Goal: Task Accomplishment & Management: Manage account settings

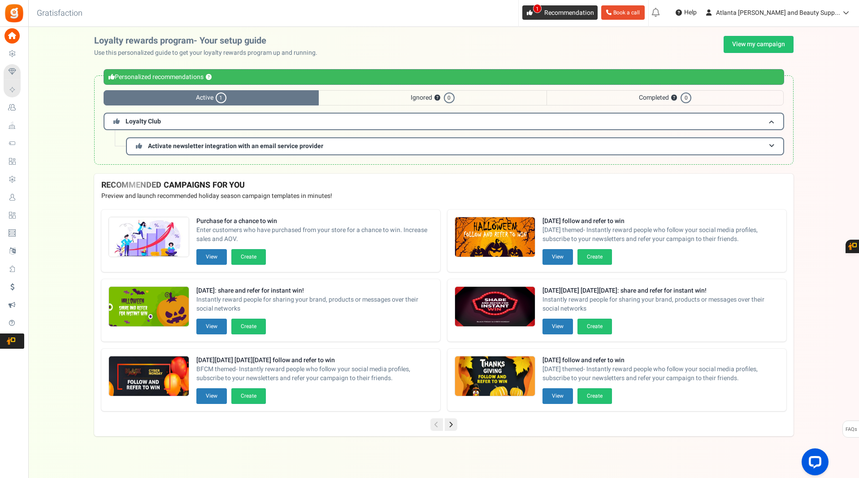
click at [593, 8] on link "1 Recommendation" at bounding box center [559, 12] width 75 height 14
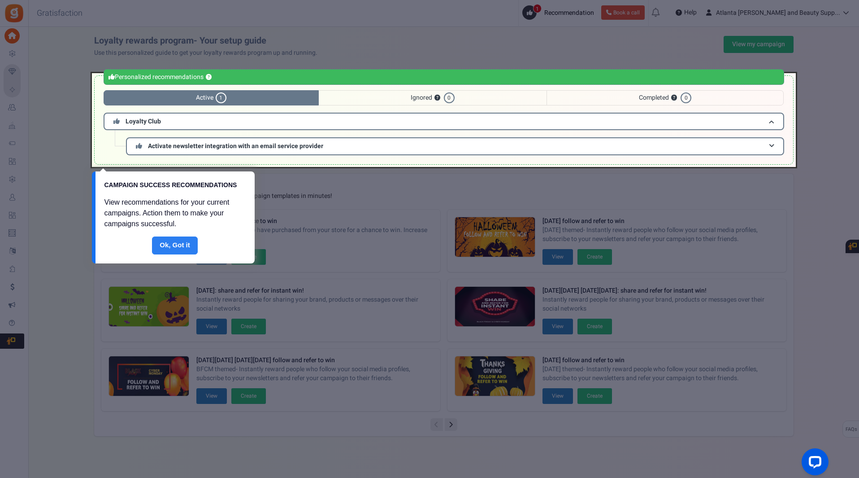
click at [184, 244] on link "Done" at bounding box center [175, 245] width 46 height 18
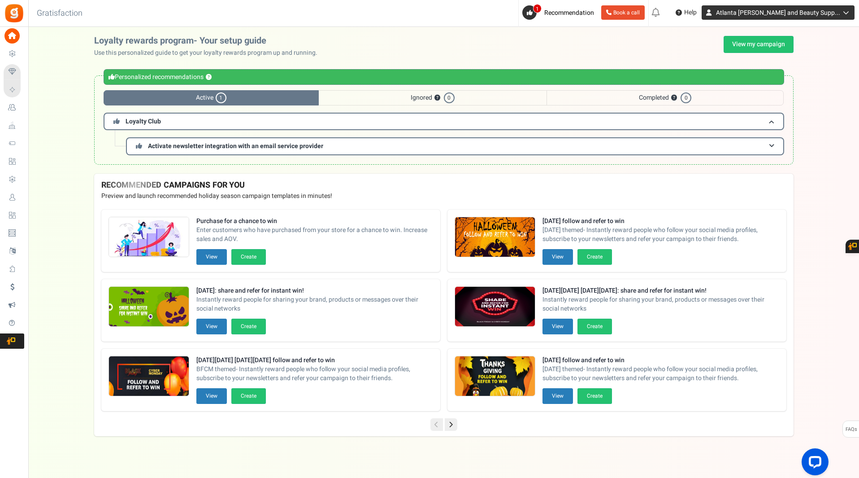
click at [771, 16] on span "Atlanta [PERSON_NAME] and Beauty Supp..." at bounding box center [778, 12] width 124 height 9
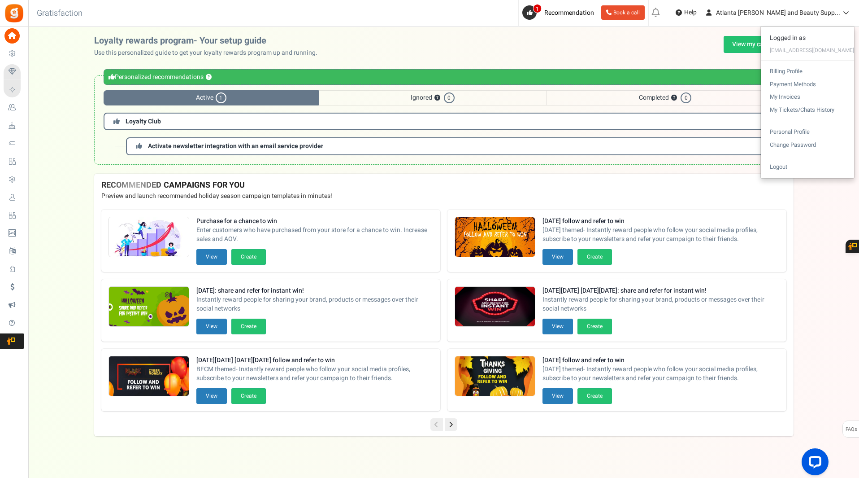
click at [706, 37] on div "Loyalty rewards program- Your setup guide Use this personalized guide to get yo…" at bounding box center [444, 47] width 700 height 22
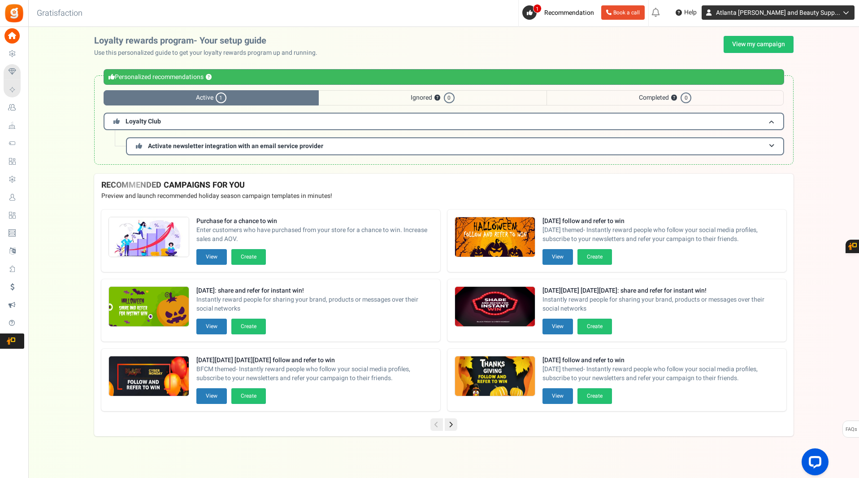
click at [747, 12] on span "Atlanta [PERSON_NAME] and Beauty Supp..." at bounding box center [778, 12] width 124 height 9
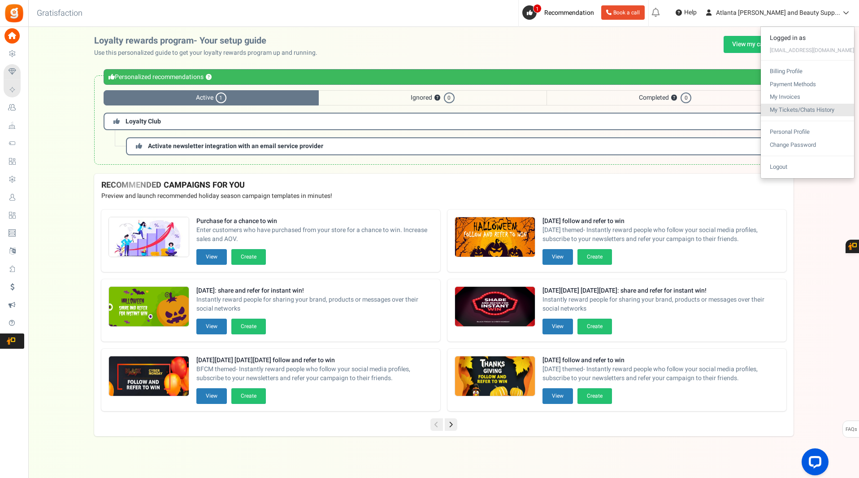
click at [807, 114] on link "My Tickets/Chats History" at bounding box center [807, 110] width 93 height 13
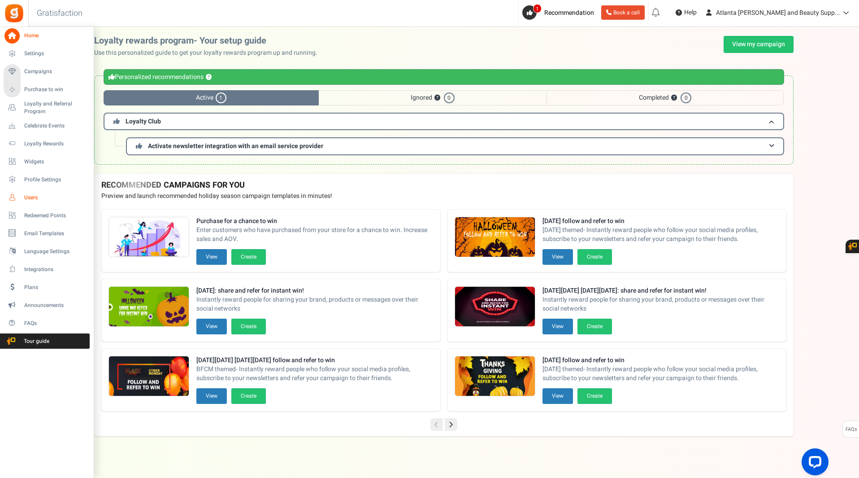
click at [28, 196] on span "Users" at bounding box center [55, 198] width 63 height 8
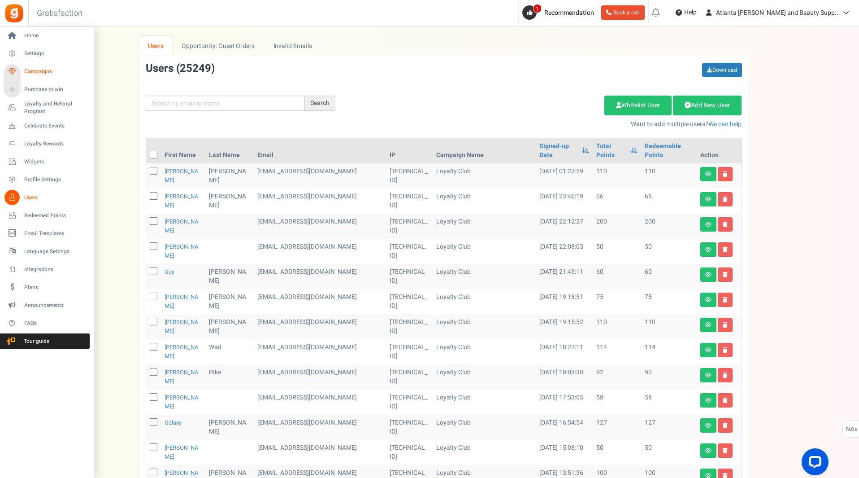
click at [29, 71] on span "Campaigns" at bounding box center [55, 72] width 63 height 8
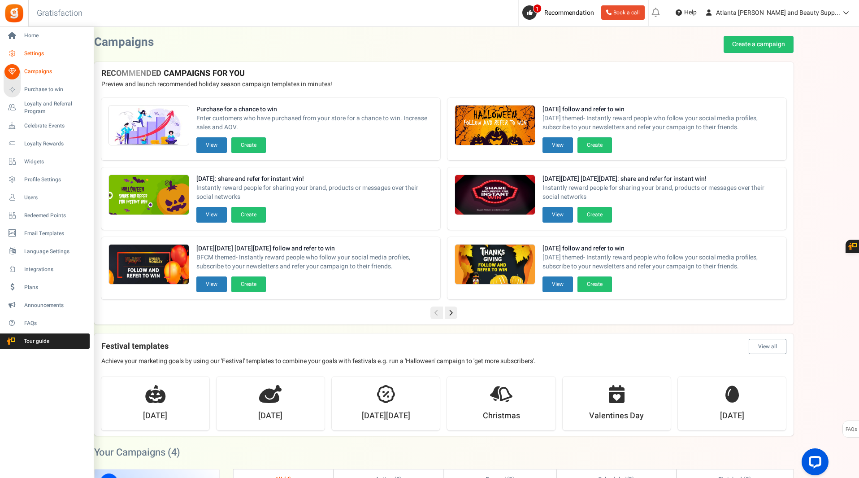
click at [20, 48] on link "Settings" at bounding box center [47, 53] width 86 height 15
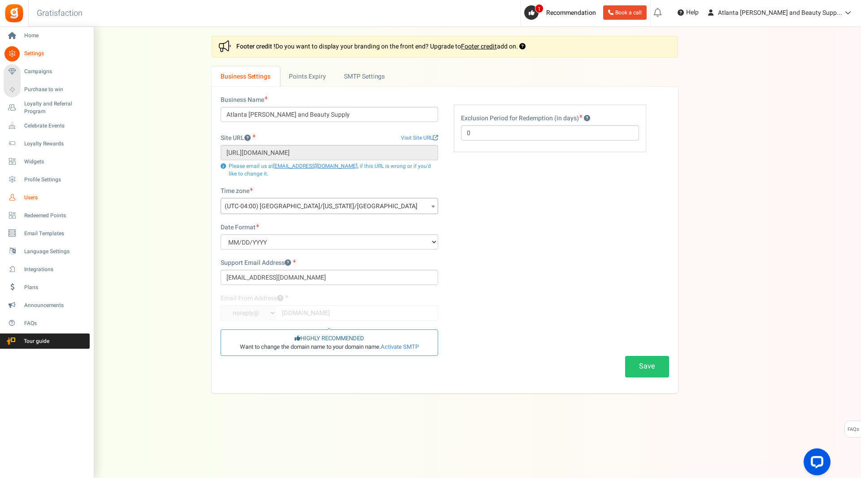
click at [30, 195] on span "Users" at bounding box center [55, 198] width 63 height 8
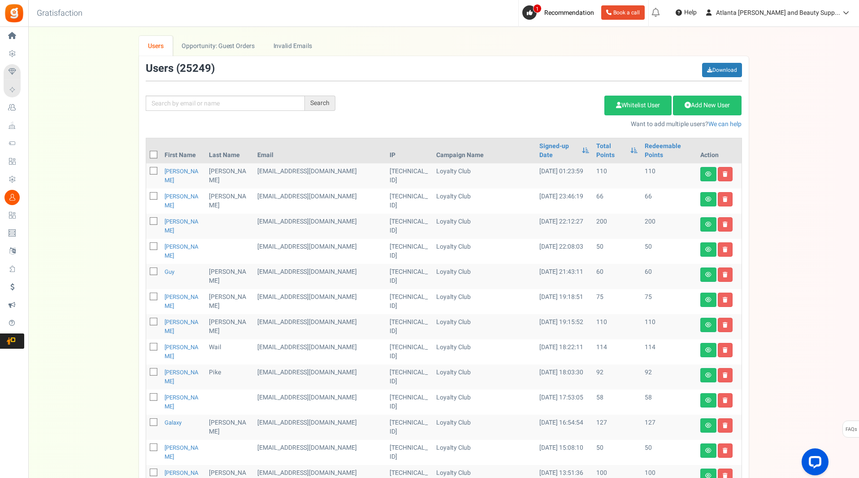
click at [0, 0] on span "Plans" at bounding box center [0, 0] width 0 height 0
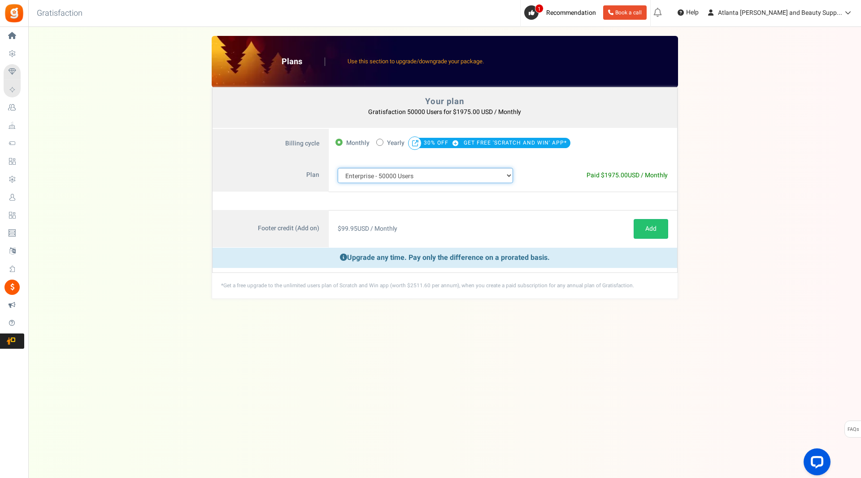
click at [508, 176] on select "100 Users 200 Users 500 Users 1000 Users 2000 Users 3000 Users 4000 Users 5000 …" at bounding box center [426, 175] width 176 height 15
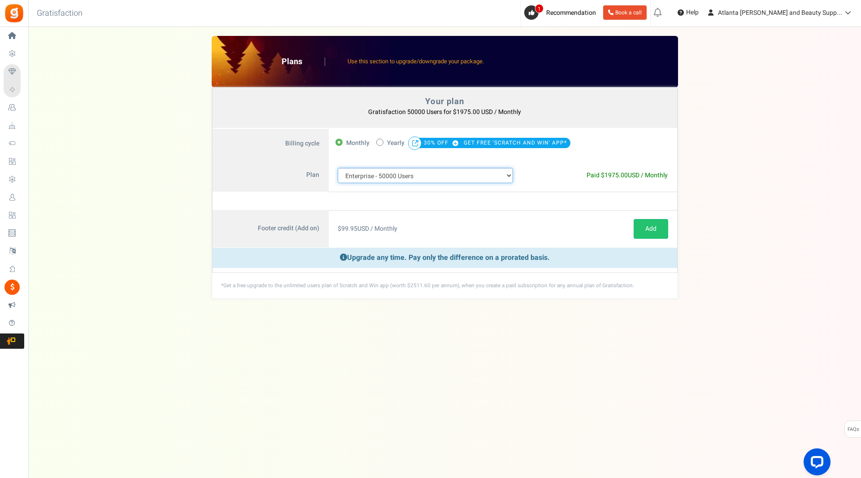
click at [508, 176] on select "100 Users 200 Users 500 Users 1000 Users 2000 Users 3000 Users 4000 Users 5000 …" at bounding box center [426, 175] width 176 height 15
click at [596, 11] on span "Recommendation" at bounding box center [571, 12] width 50 height 9
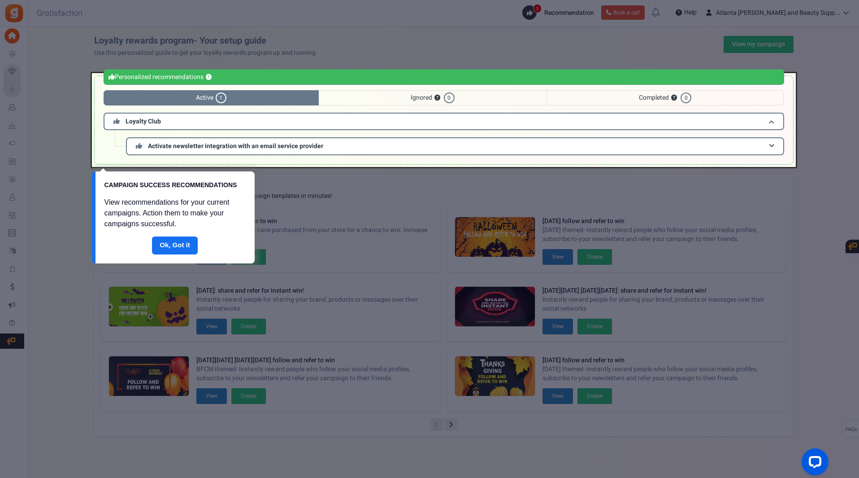
click at [46, 178] on div at bounding box center [429, 239] width 859 height 478
click at [663, 27] on div at bounding box center [429, 239] width 859 height 478
click at [794, 94] on div at bounding box center [444, 120] width 704 height 94
click at [667, 11] on div at bounding box center [429, 239] width 859 height 478
click at [854, 144] on div at bounding box center [429, 239] width 859 height 478
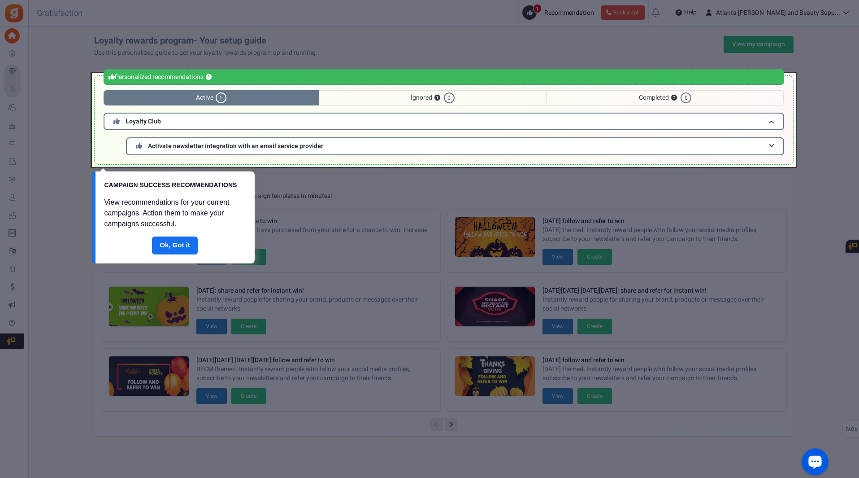
click at [654, 18] on div at bounding box center [429, 239] width 859 height 478
click at [185, 250] on link "Done" at bounding box center [175, 245] width 46 height 18
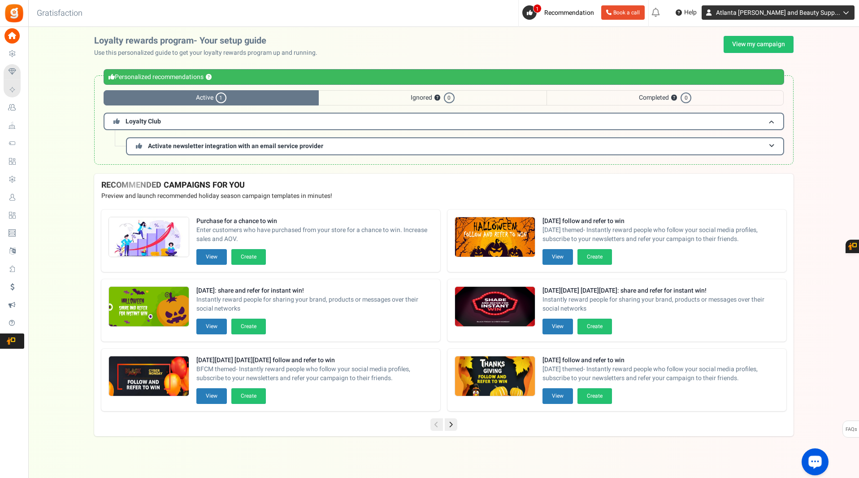
click at [774, 15] on span "Atlanta [PERSON_NAME] and Beauty Supp..." at bounding box center [778, 12] width 124 height 9
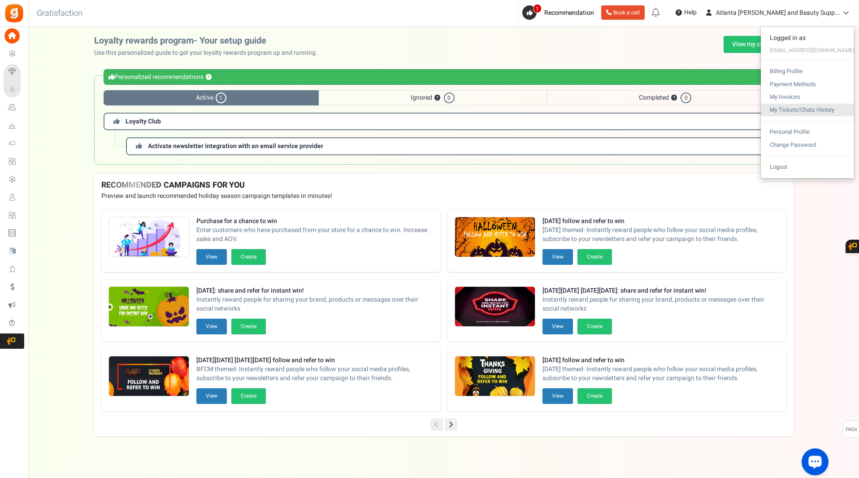
click at [806, 110] on link "My Tickets/Chats History" at bounding box center [807, 110] width 93 height 13
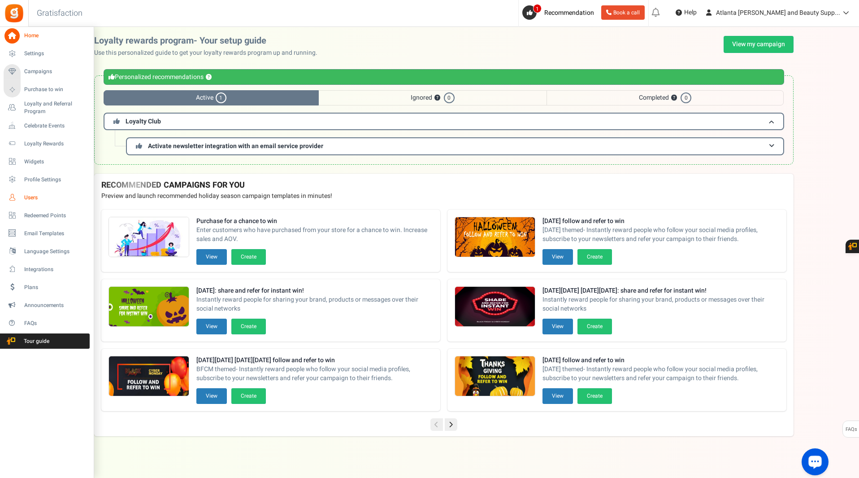
click at [31, 201] on span "Users" at bounding box center [55, 198] width 63 height 8
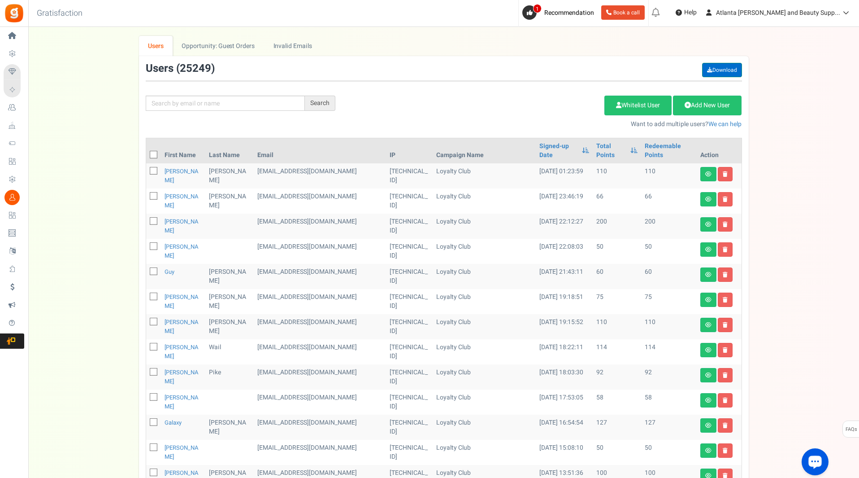
click at [722, 67] on link "Download" at bounding box center [722, 70] width 40 height 14
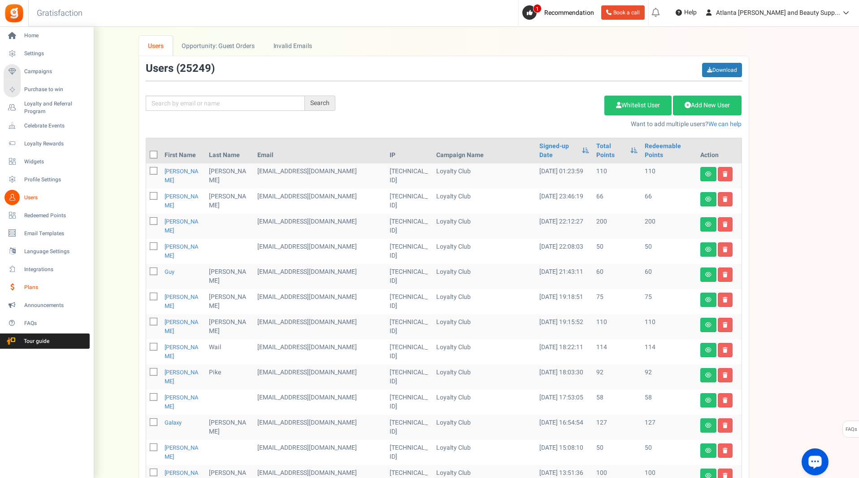
click at [32, 286] on span "Plans" at bounding box center [55, 287] width 63 height 8
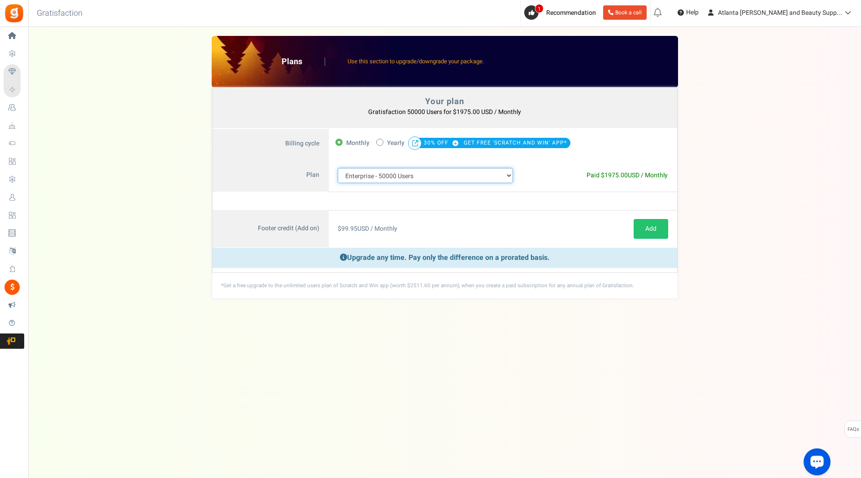
click at [507, 176] on select "100 Users 200 Users 500 Users 1000 Users 2000 Users 3000 Users 4000 Users 5000 …" at bounding box center [426, 175] width 176 height 15
click at [338, 168] on select "100 Users 200 Users 500 Users 1000 Users 2000 Users 3000 Users 4000 Users 5000 …" at bounding box center [426, 175] width 176 height 15
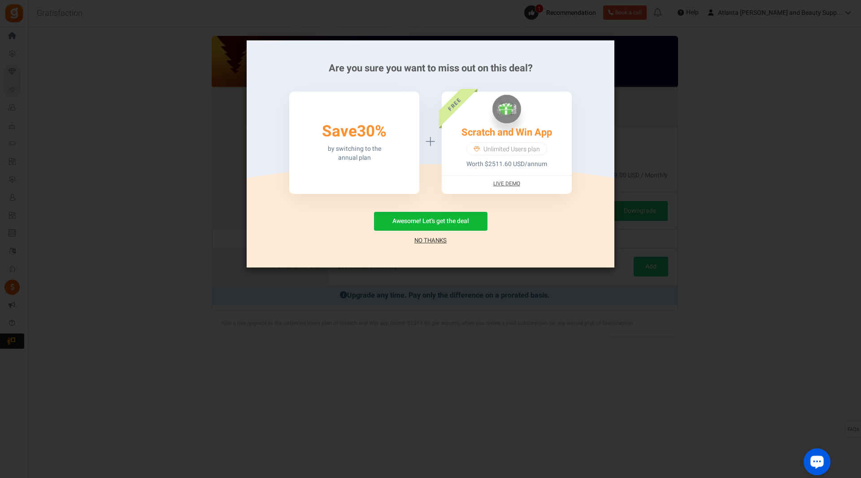
click at [440, 241] on link "No Thanks" at bounding box center [430, 240] width 32 height 9
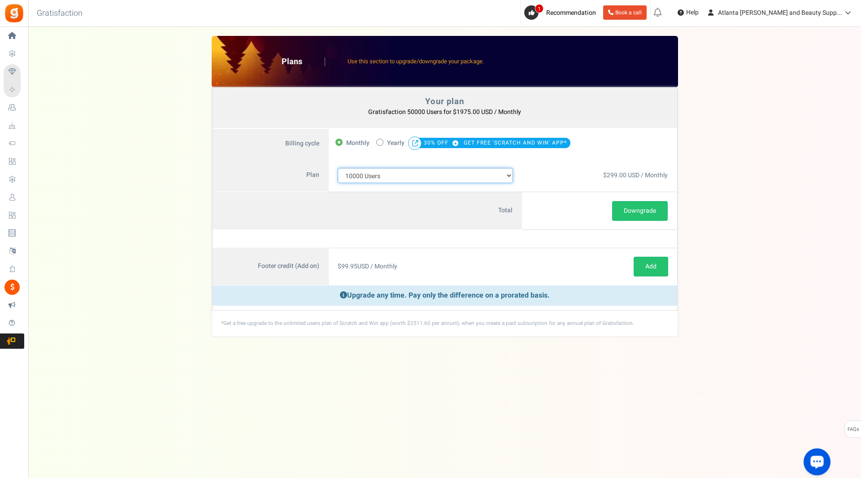
click at [509, 177] on select "100 Users 200 Users 500 Users 1000 Users 2000 Users 3000 Users 4000 Users 5000 …" at bounding box center [426, 175] width 176 height 15
click at [338, 168] on select "100 Users 200 Users 500 Users 1000 Users 2000 Users 3000 Users 4000 Users 5000 …" at bounding box center [426, 175] width 176 height 15
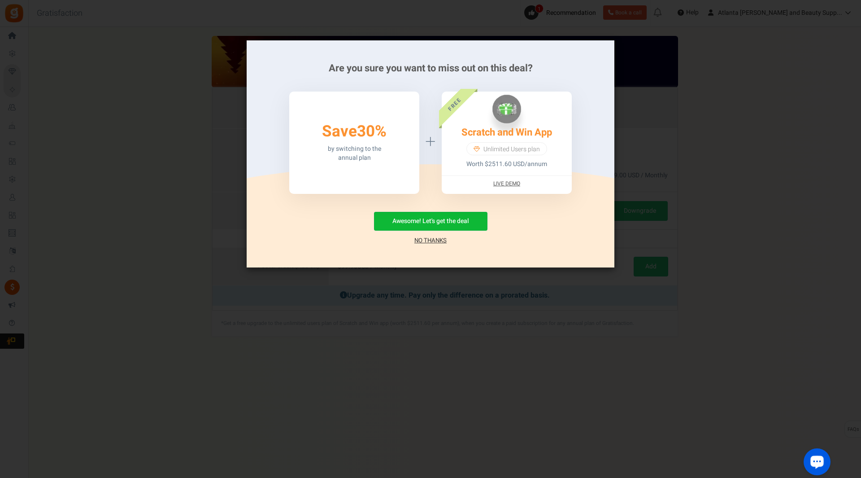
click at [442, 239] on link "No Thanks" at bounding box center [430, 240] width 32 height 9
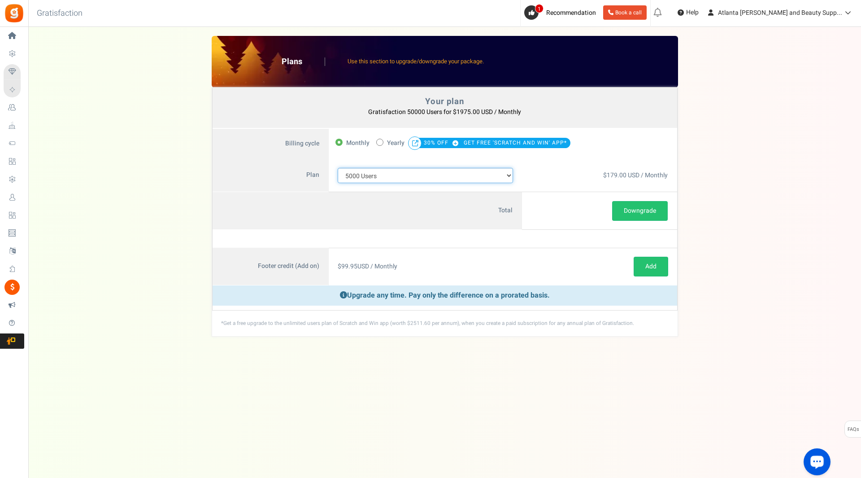
click at [506, 175] on select "100 Users 200 Users 500 Users 1000 Users 2000 Users 3000 Users 4000 Users 5000 …" at bounding box center [426, 175] width 176 height 15
select select "715"
click at [338, 168] on select "100 Users 200 Users 500 Users 1000 Users 2000 Users 3000 Users 4000 Users 5000 …" at bounding box center [426, 175] width 176 height 15
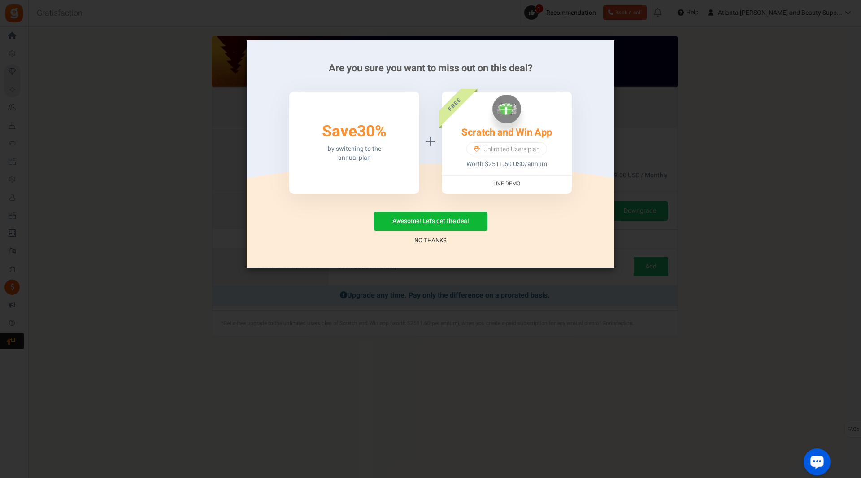
click at [433, 242] on link "No Thanks" at bounding box center [430, 240] width 32 height 9
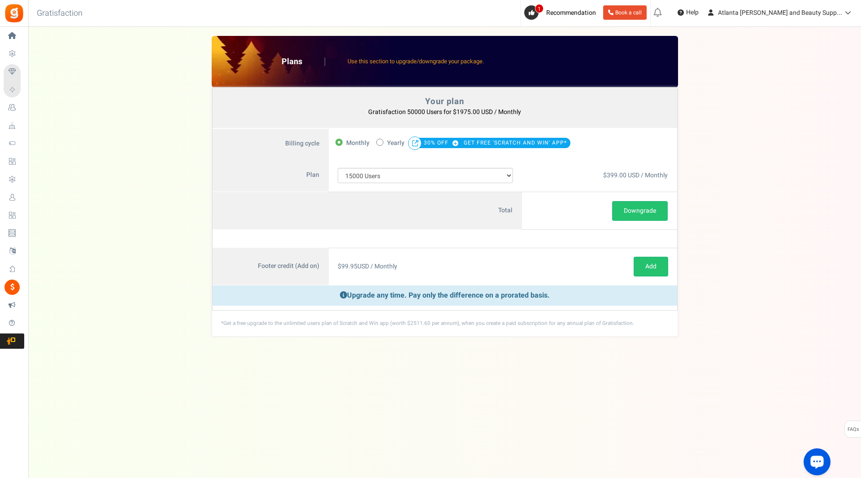
click at [344, 379] on div "Under maintenance we will be back soon We apologize for any inconvenience. The …" at bounding box center [444, 221] width 833 height 388
